Goal: Check status: Check status

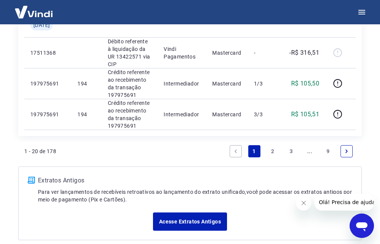
scroll to position [861, 0]
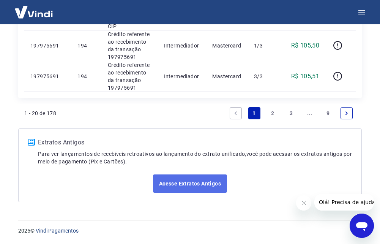
click at [206, 185] on link "Acesse Extratos Antigos" at bounding box center [190, 183] width 74 height 18
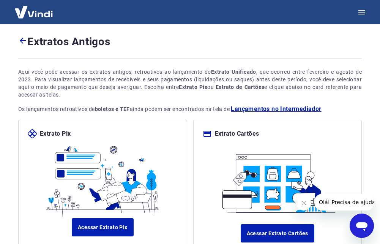
scroll to position [62, 0]
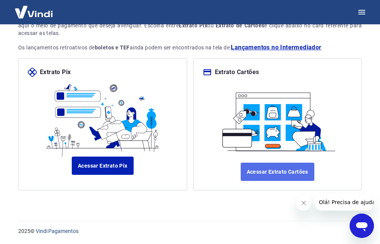
click at [274, 174] on link "Acessar Extrato Cartões" at bounding box center [278, 172] width 74 height 18
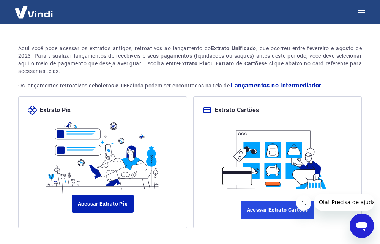
scroll to position [0, 0]
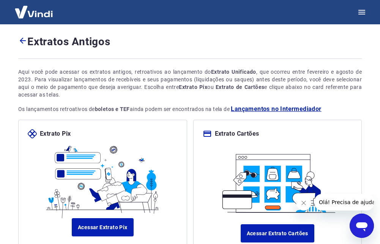
click at [275, 107] on span "Lançamentos no Intermediador" at bounding box center [276, 108] width 90 height 9
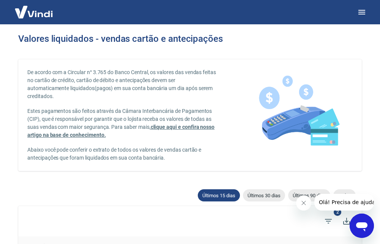
click at [303, 203] on icon "Fechar mensagem da empresa" at bounding box center [304, 203] width 6 height 6
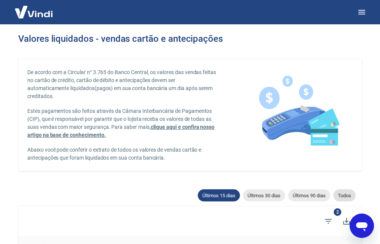
click at [345, 194] on span "Todos" at bounding box center [344, 196] width 22 height 6
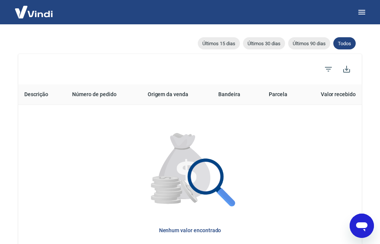
scroll to position [114, 0]
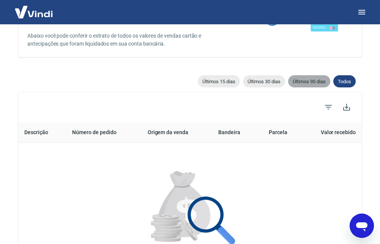
click at [321, 84] on span "Últimos 90 dias" at bounding box center [309, 82] width 42 height 6
type input "23/05/2025"
type input "21/08/2025"
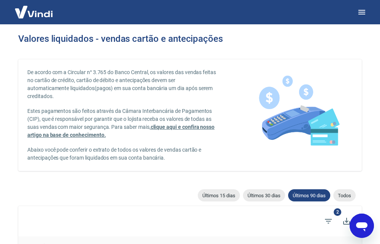
scroll to position [76, 0]
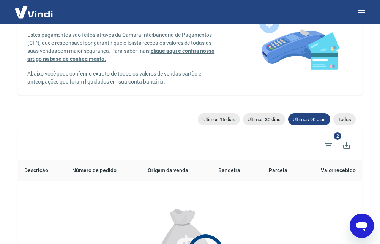
click at [222, 120] on span "Últimos 15 dias" at bounding box center [219, 120] width 42 height 6
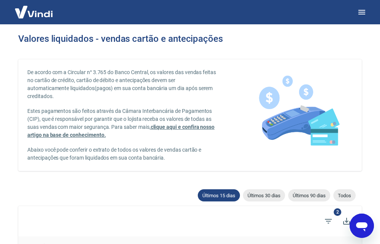
type input "23/05/2025"
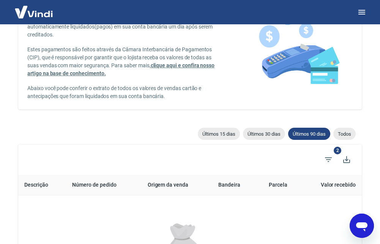
scroll to position [76, 0]
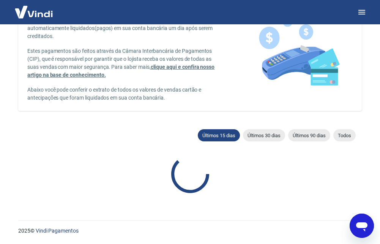
type input "06/08/2025"
type input "21/08/2025"
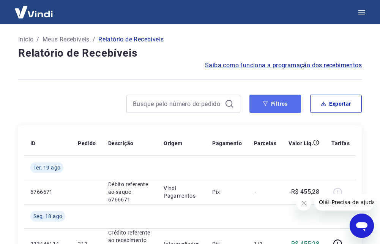
click at [277, 100] on button "Filtros" at bounding box center [276, 104] width 52 height 18
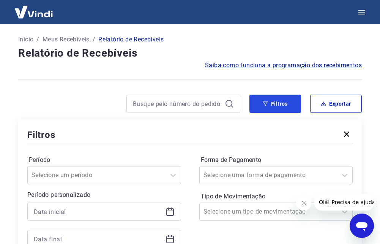
scroll to position [38, 0]
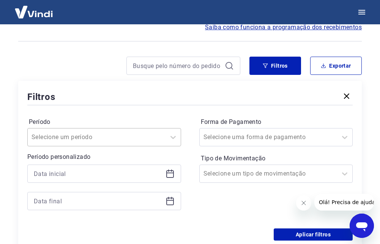
click at [29, 138] on div "Selecione um período" at bounding box center [104, 137] width 154 height 18
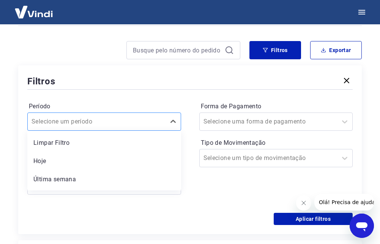
scroll to position [54, 0]
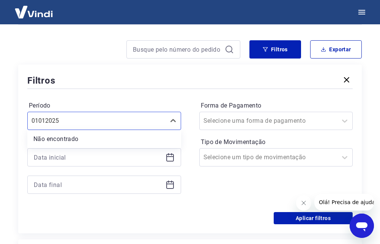
drag, startPoint x: 69, startPoint y: 122, endPoint x: 0, endPoint y: 125, distance: 68.8
click at [0, 125] on html "Início / Meus Recebíveis / Relatório de Recebíveis Relatório de Recebíveis Saib…" at bounding box center [190, 68] width 380 height 244
type input "01/01/2025"
click at [105, 125] on div at bounding box center [97, 120] width 130 height 11
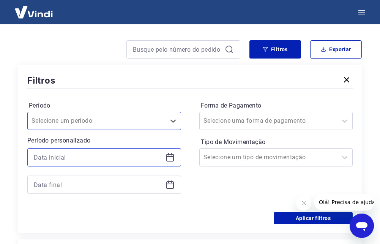
click at [44, 160] on input at bounding box center [98, 157] width 129 height 11
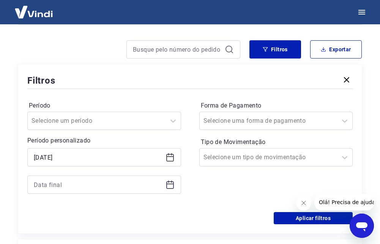
click at [170, 160] on icon at bounding box center [170, 157] width 9 height 9
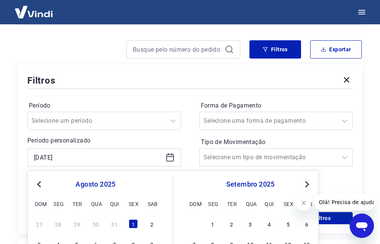
click at [40, 184] on span "Previous Month" at bounding box center [40, 184] width 0 height 9
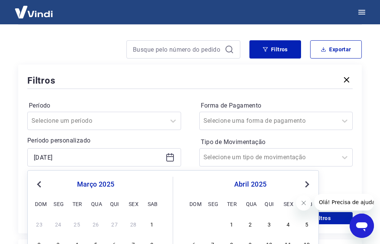
click at [40, 184] on span "Previous Month" at bounding box center [40, 184] width 0 height 9
click at [96, 224] on div "1" at bounding box center [95, 223] width 9 height 9
type input "01/01/2025"
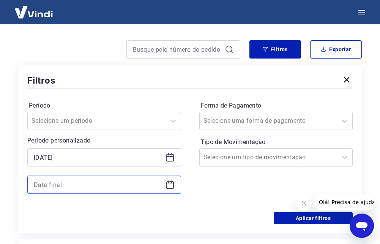
click at [89, 184] on input at bounding box center [98, 184] width 129 height 11
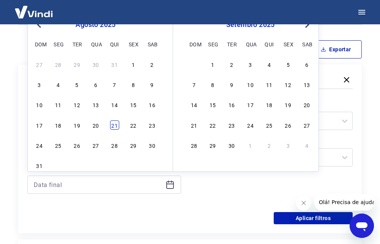
click at [111, 125] on div "21" at bounding box center [114, 124] width 9 height 9
type input "21/08/2025"
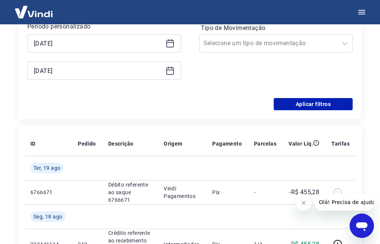
scroll to position [130, 0]
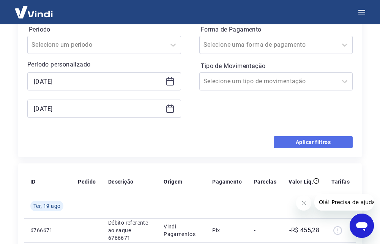
click at [308, 144] on button "Aplicar filtros" at bounding box center [313, 142] width 79 height 12
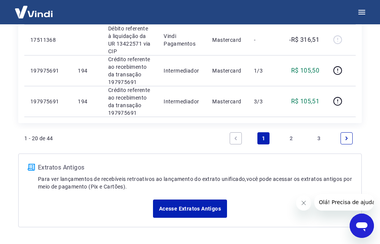
scroll to position [861, 0]
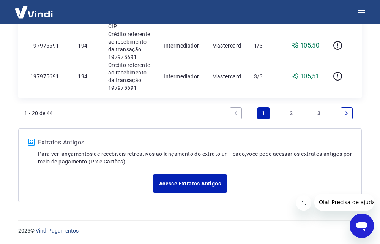
click at [293, 112] on link "2" at bounding box center [291, 113] width 12 height 12
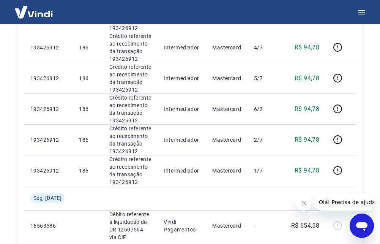
scroll to position [836, 0]
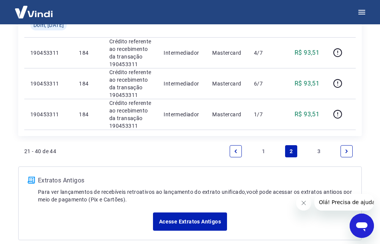
click at [318, 150] on link "3" at bounding box center [319, 151] width 12 height 12
